Goal: Transaction & Acquisition: Obtain resource

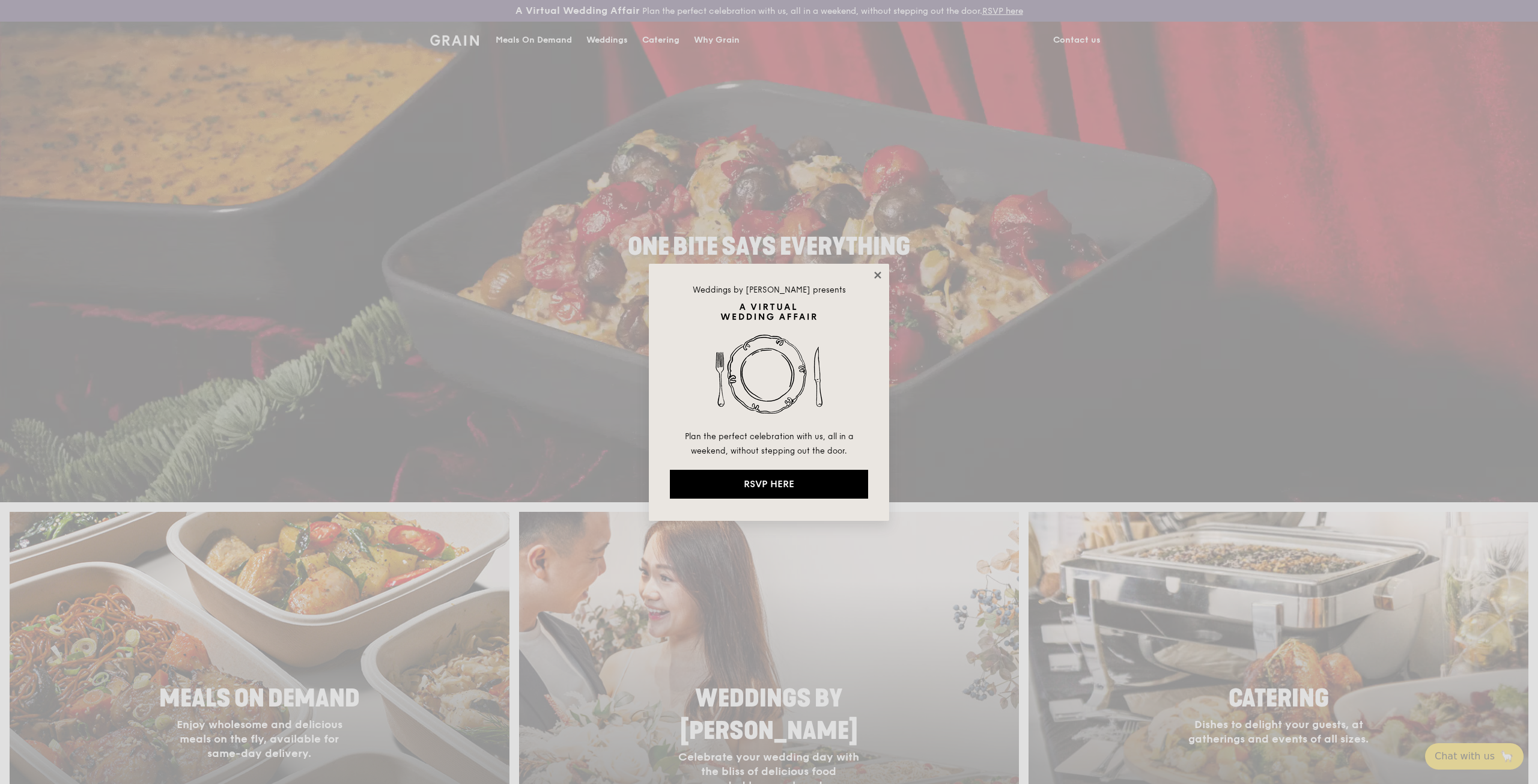
click at [879, 274] on icon at bounding box center [877, 275] width 6 height 6
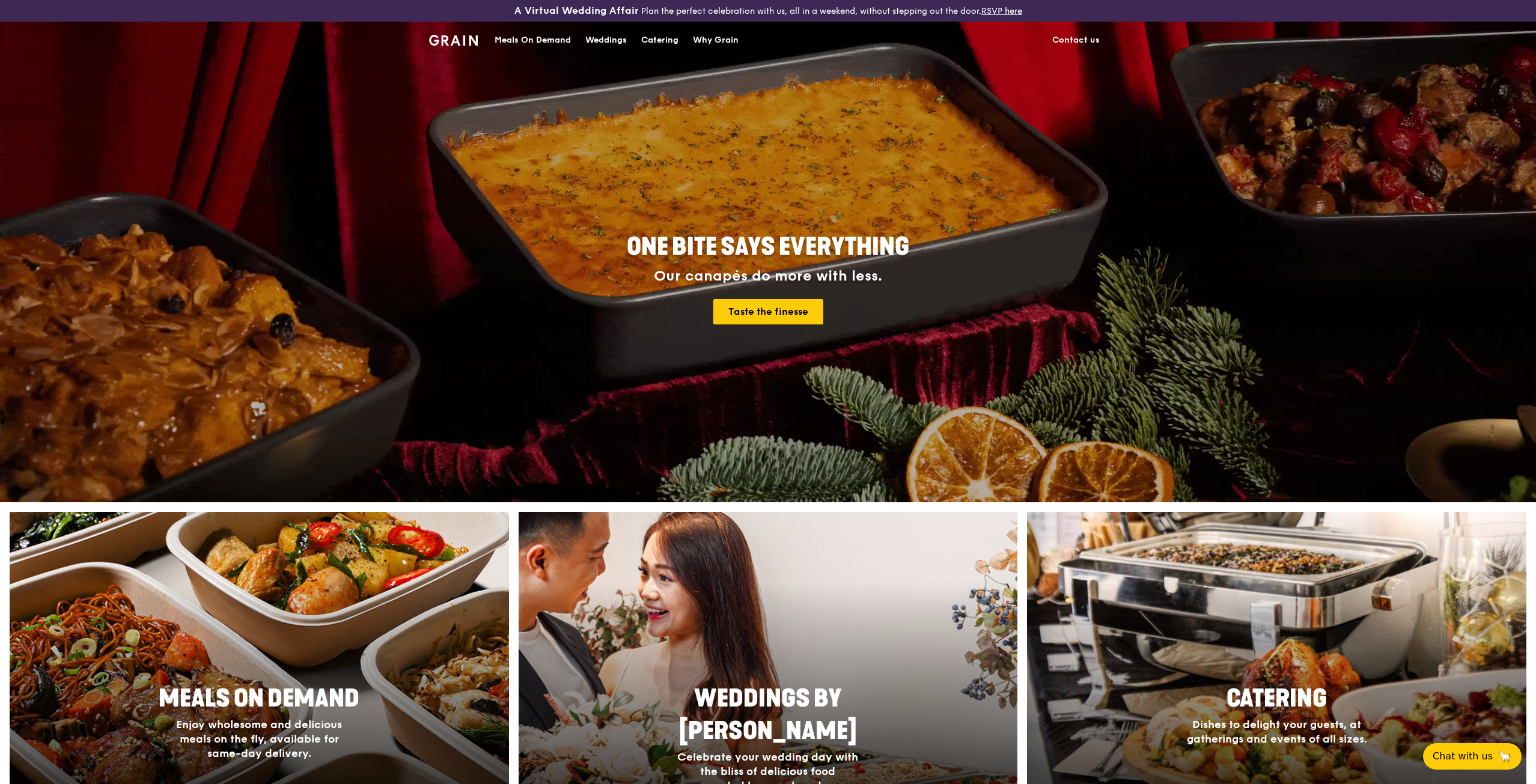
click at [657, 40] on div "Catering" at bounding box center [660, 41] width 37 height 36
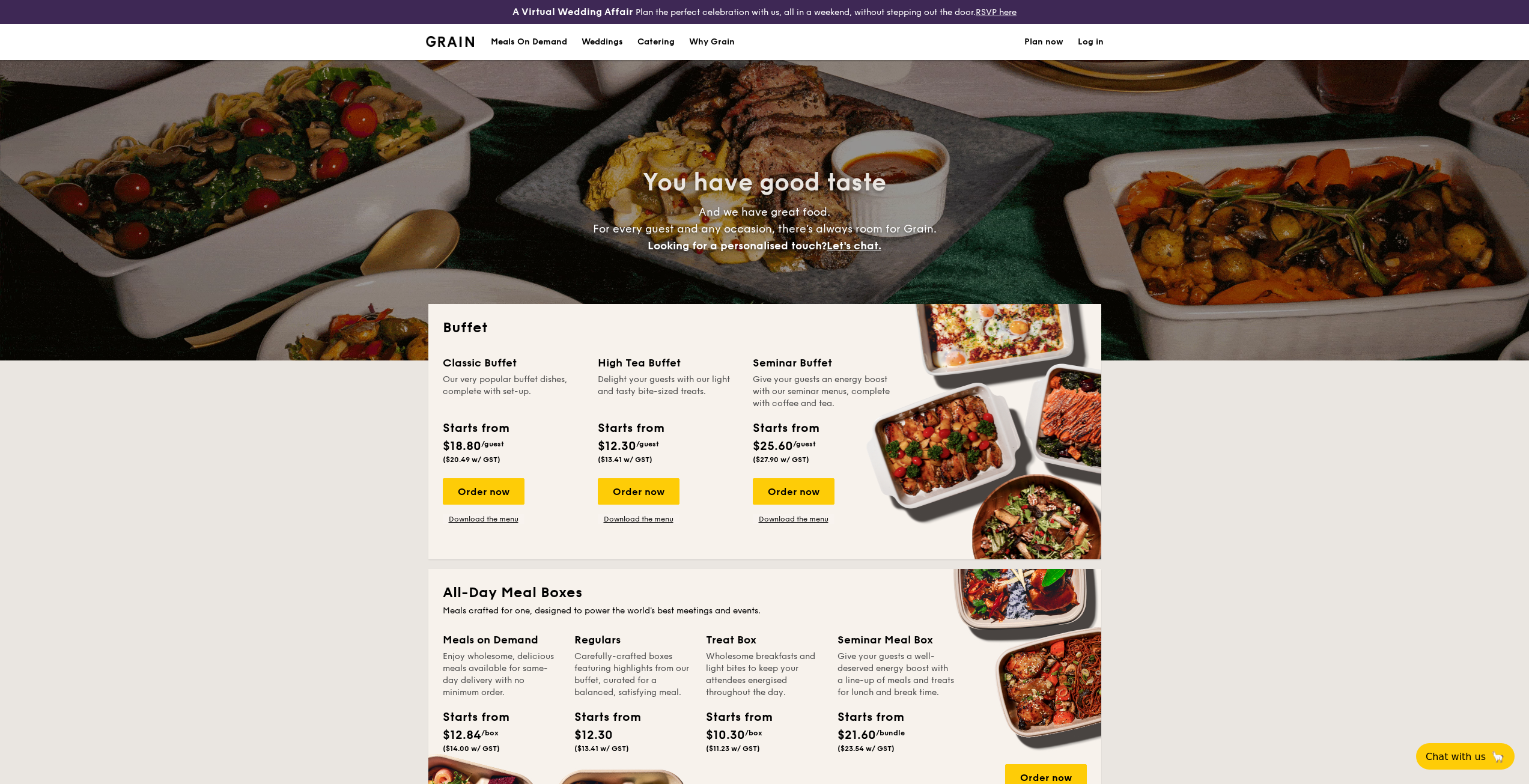
select select
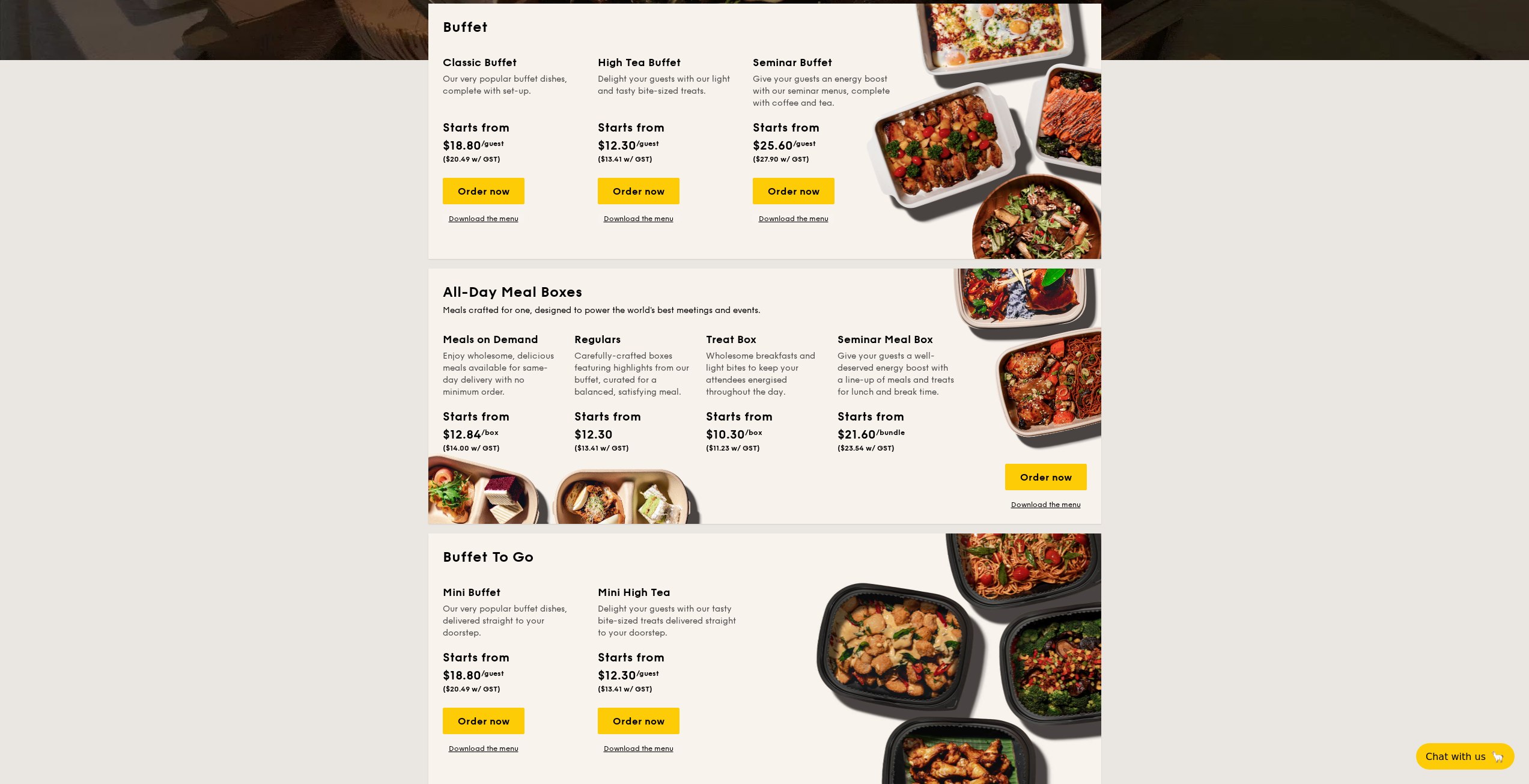
scroll to position [240, 0]
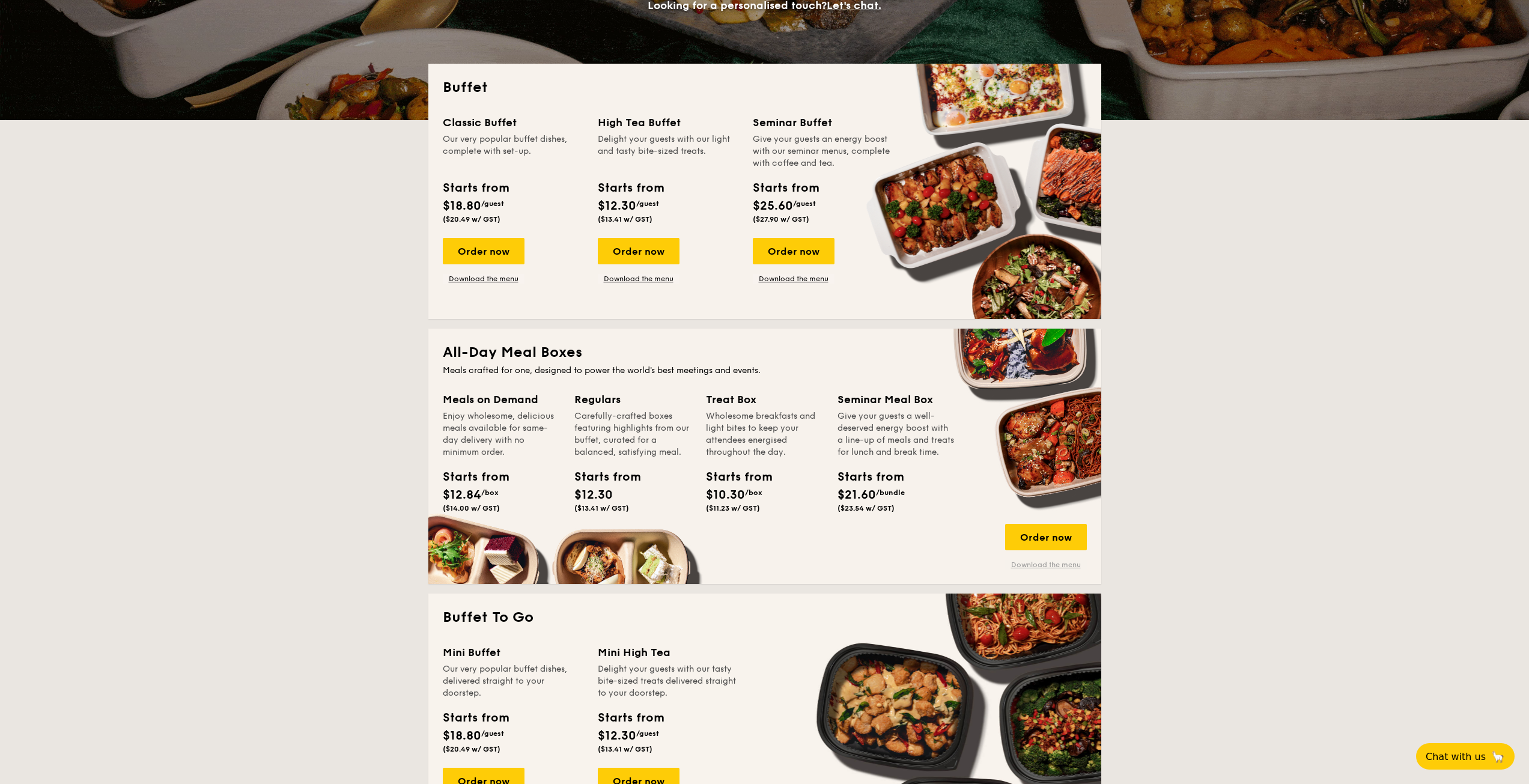
click at [1044, 567] on link "Download the menu" at bounding box center [1046, 565] width 82 height 10
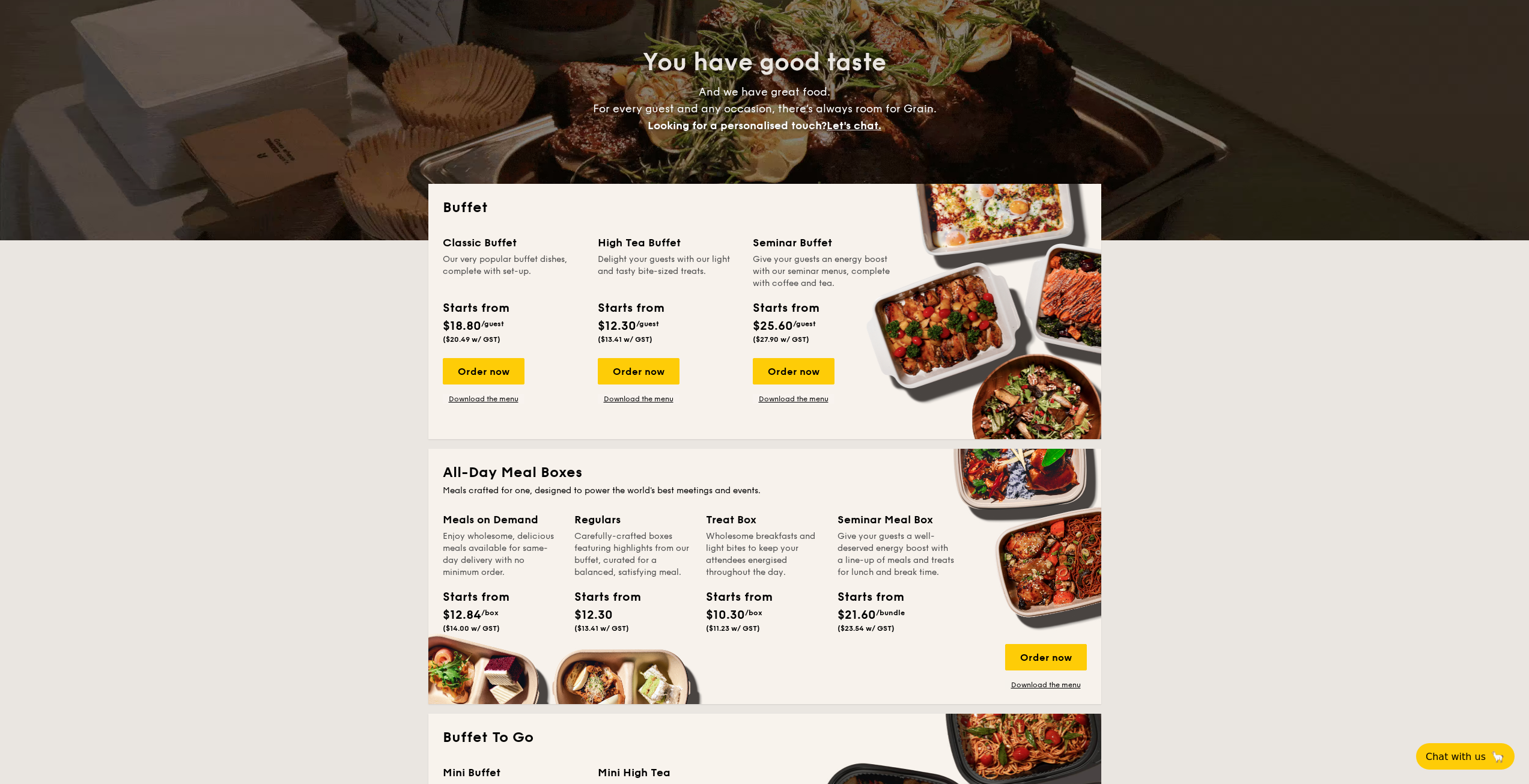
scroll to position [0, 0]
